Goal: Task Accomplishment & Management: Manage account settings

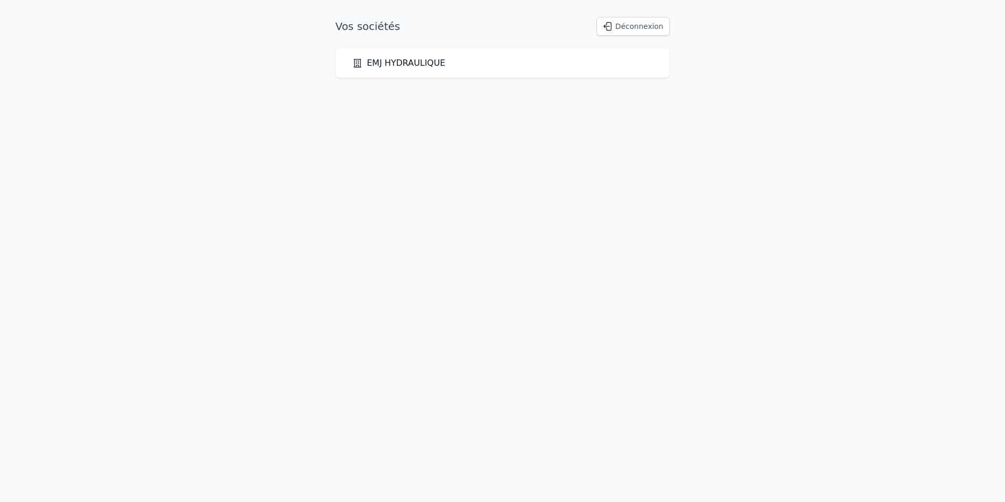
click at [417, 65] on link "EMJ HYDRAULIQUE" at bounding box center [398, 63] width 93 height 13
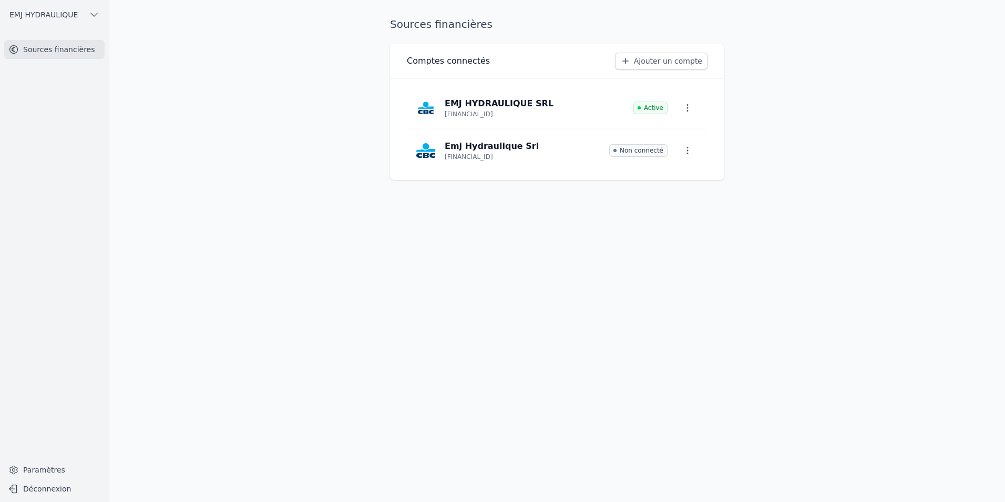
click at [687, 64] on link "Ajouter un compte" at bounding box center [661, 61] width 93 height 17
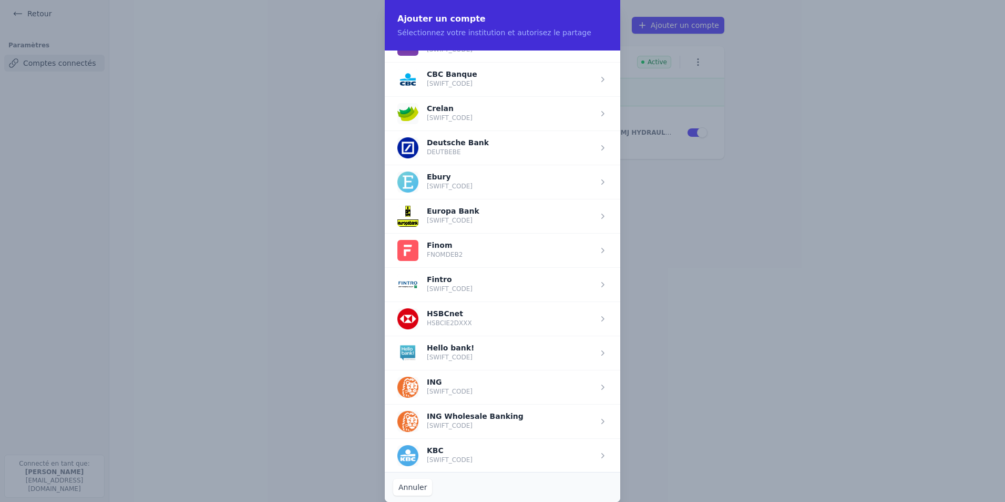
scroll to position [473, 0]
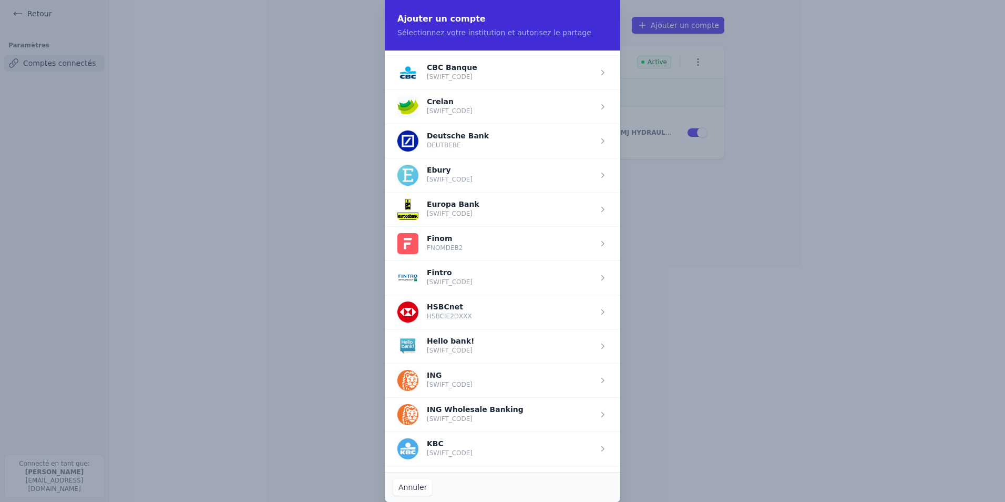
click at [452, 383] on span "button" at bounding box center [503, 380] width 236 height 34
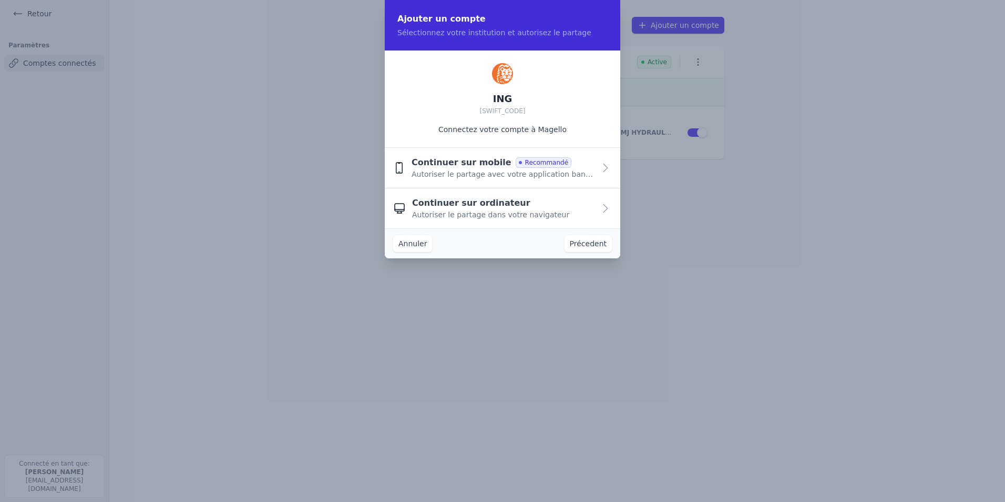
click at [516, 209] on span "Autoriser le partage dans votre navigateur" at bounding box center [490, 214] width 157 height 11
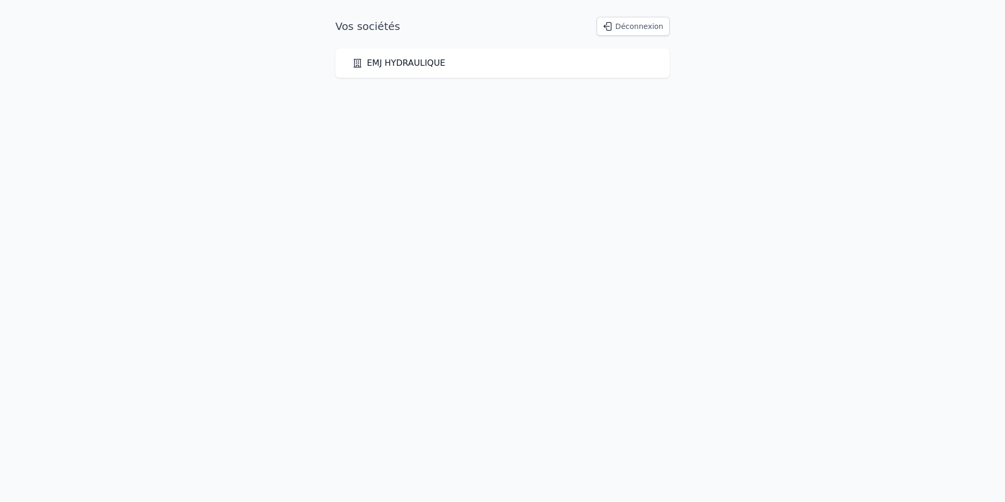
click at [561, 62] on div "EMJ HYDRAULIQUE" at bounding box center [502, 63] width 301 height 13
click at [412, 68] on link "EMJ HYDRAULIQUE" at bounding box center [398, 63] width 93 height 13
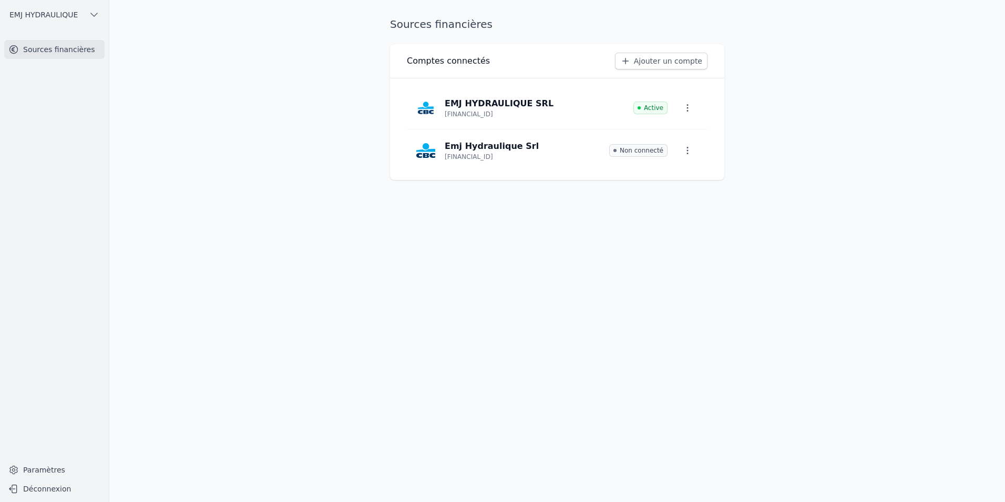
click at [666, 60] on link "Ajouter un compte" at bounding box center [661, 61] width 93 height 17
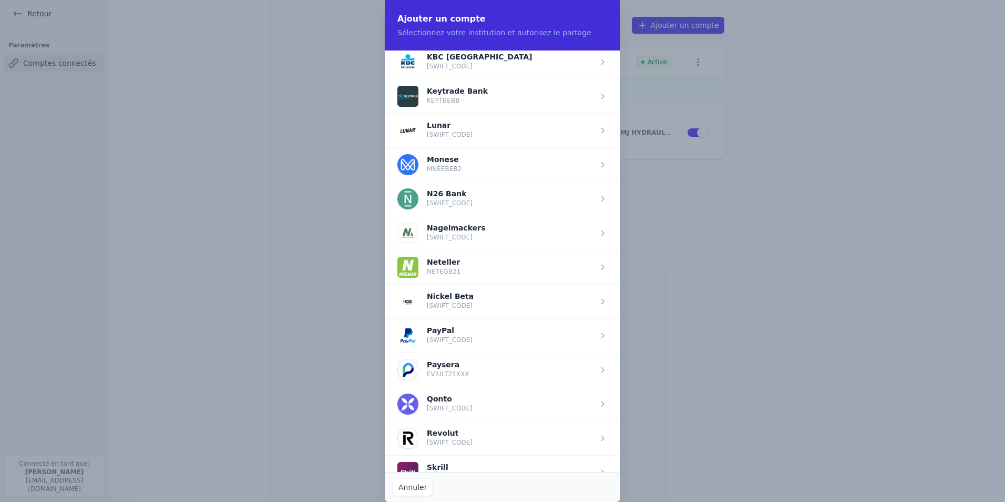
scroll to position [683, 0]
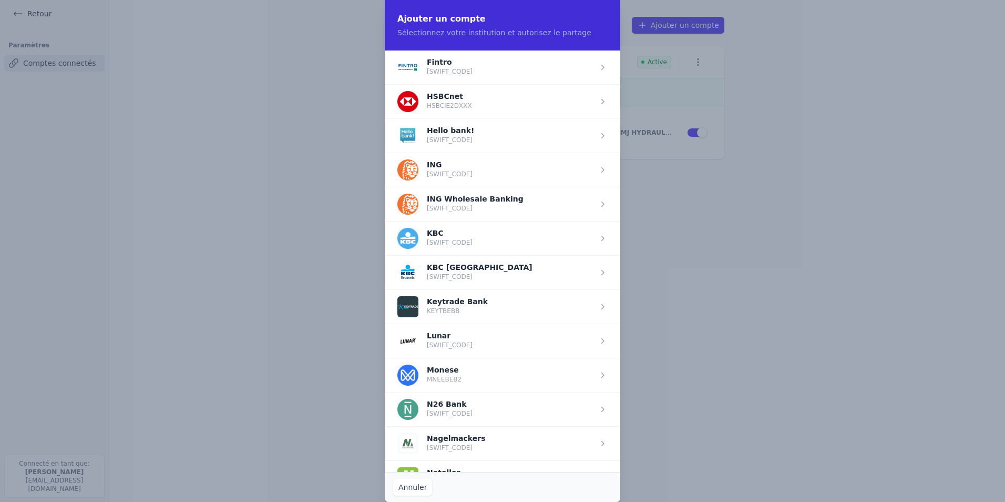
click at [430, 171] on span "button" at bounding box center [503, 169] width 236 height 34
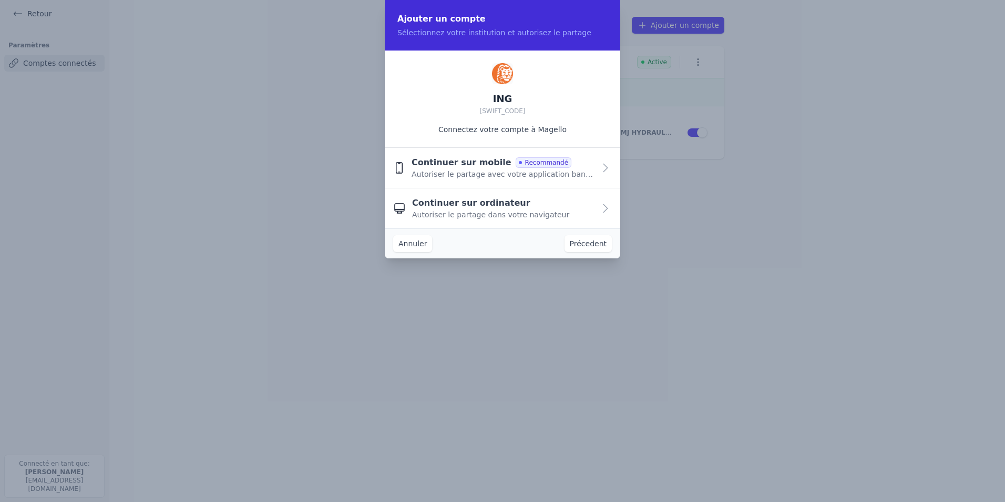
scroll to position [0, 0]
click at [430, 171] on span "Autoriser le partage avec votre application bancaire" at bounding box center [503, 174] width 183 height 11
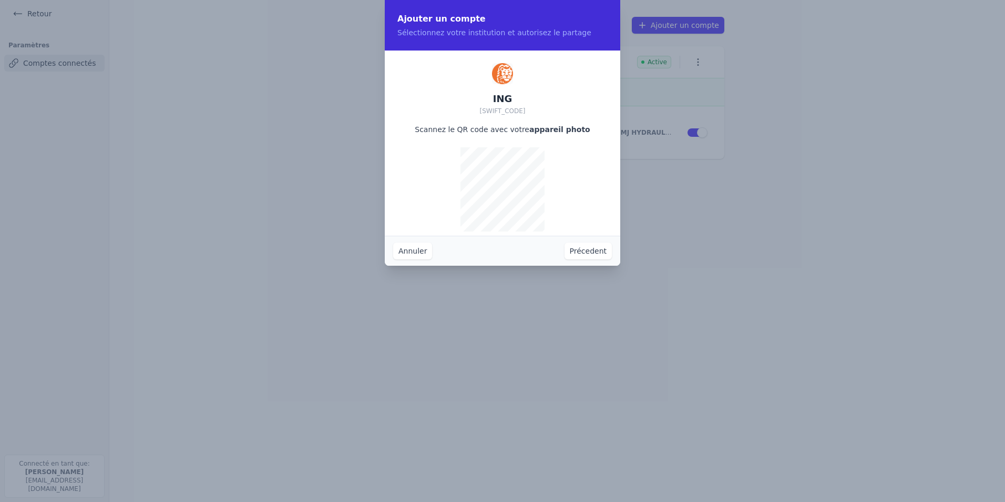
click at [407, 248] on button "Annuler" at bounding box center [412, 250] width 39 height 17
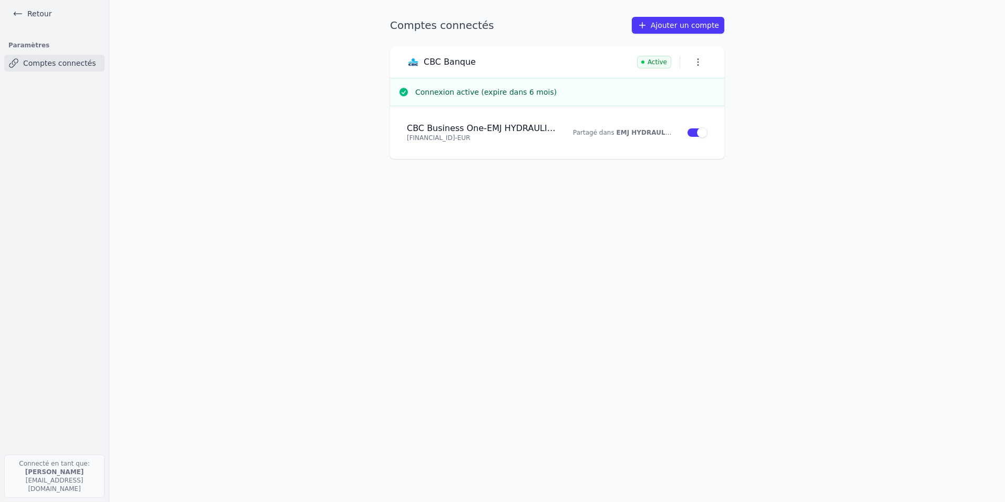
click at [26, 13] on link "Retour" at bounding box center [31, 13] width 47 height 15
click at [975, 31] on icon "button" at bounding box center [974, 28] width 11 height 11
